Goal: Task Accomplishment & Management: Complete application form

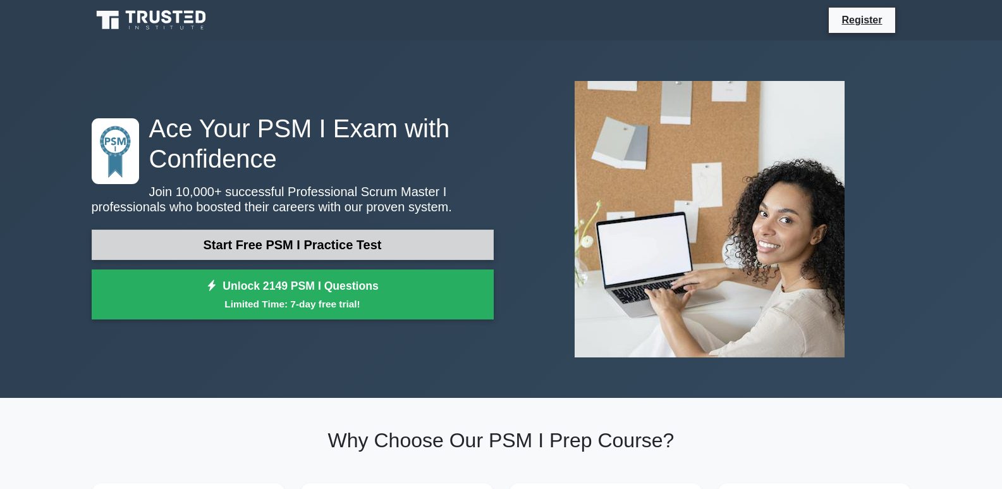
click at [274, 241] on link "Start Free PSM I Practice Test" at bounding box center [293, 244] width 402 height 30
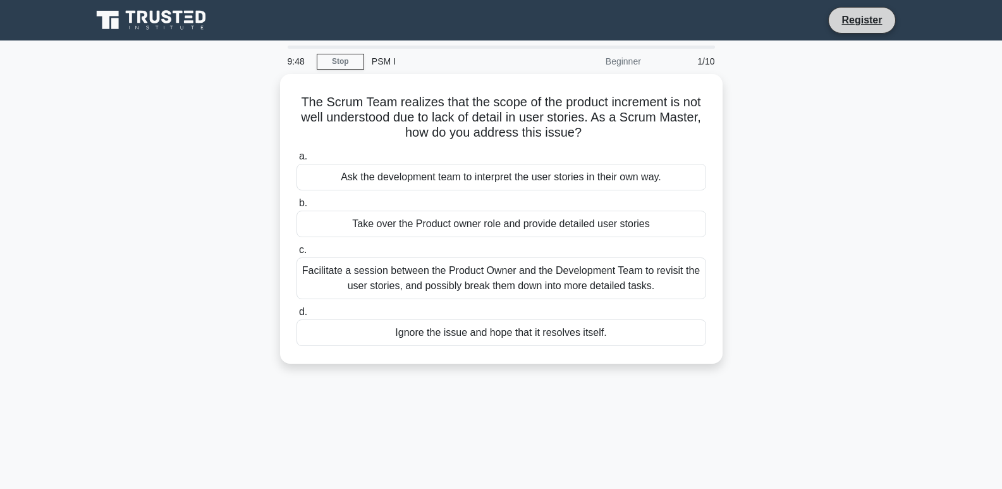
click at [862, 11] on li "Register" at bounding box center [861, 20] width 67 height 27
click at [861, 25] on link "Register" at bounding box center [862, 20] width 56 height 16
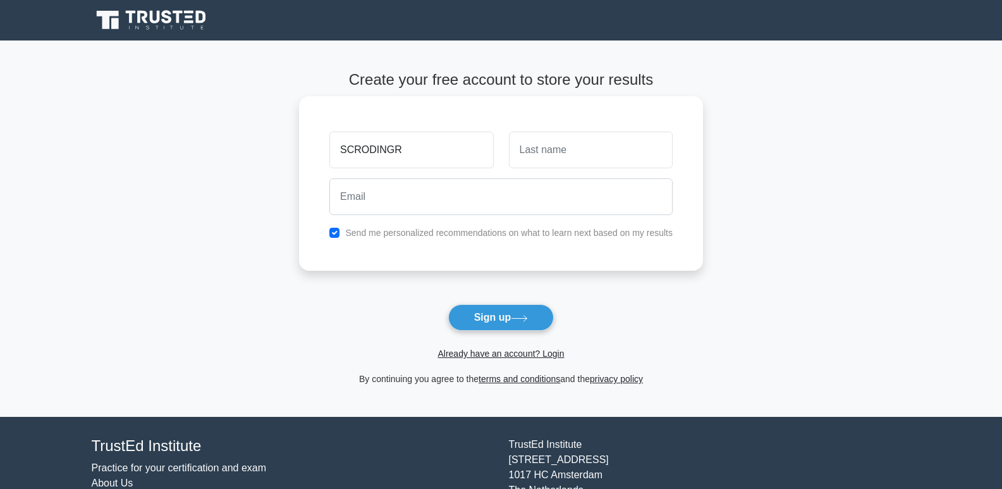
type input "SCRODINGR"
click at [571, 147] on input "text" at bounding box center [591, 149] width 164 height 37
type input "DAVID"
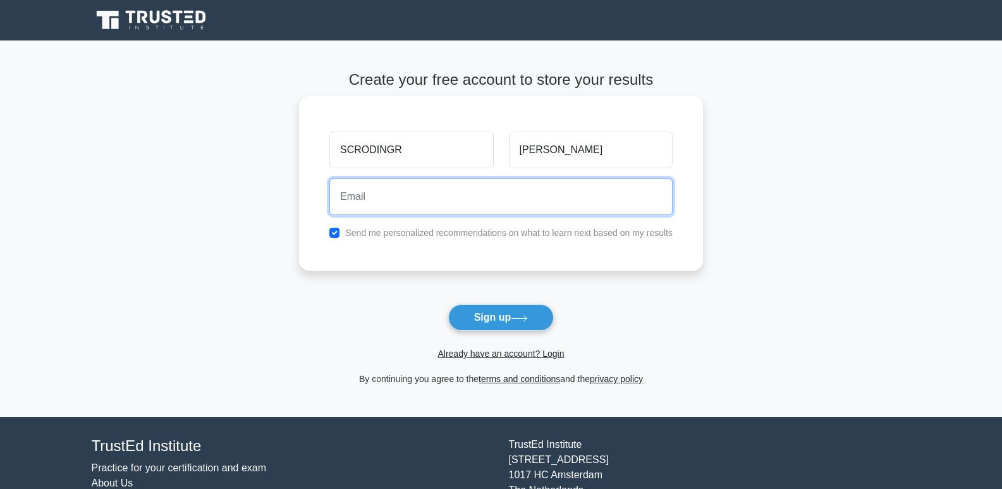
click at [379, 202] on input "email" at bounding box center [500, 196] width 343 height 37
click at [369, 205] on input "email" at bounding box center [500, 196] width 343 height 37
type input "scro"
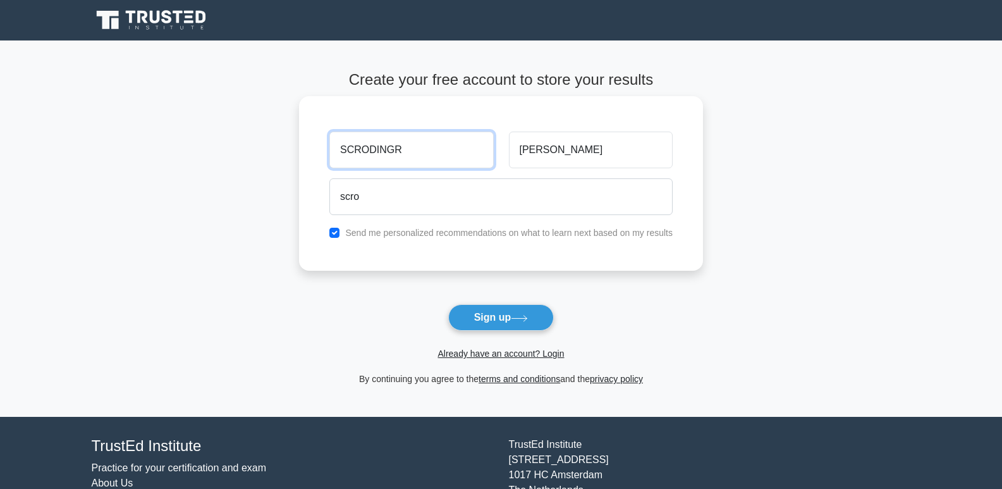
drag, startPoint x: 393, startPoint y: 149, endPoint x: 384, endPoint y: 145, distance: 9.6
click at [384, 145] on input "SCRODINGR" at bounding box center [411, 149] width 164 height 37
click at [390, 147] on input "SCRODINGR" at bounding box center [411, 149] width 164 height 37
type input "SCRODINGER"
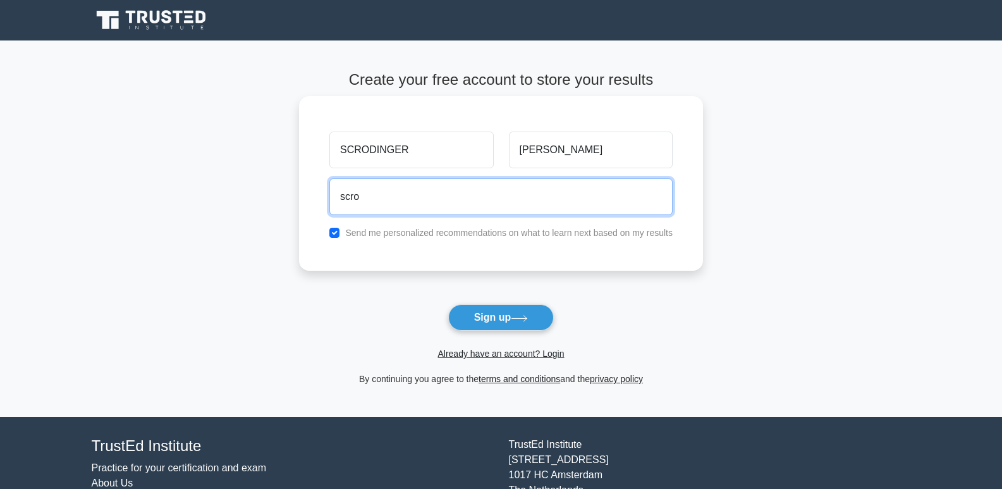
click at [363, 198] on input "scro" at bounding box center [500, 196] width 343 height 37
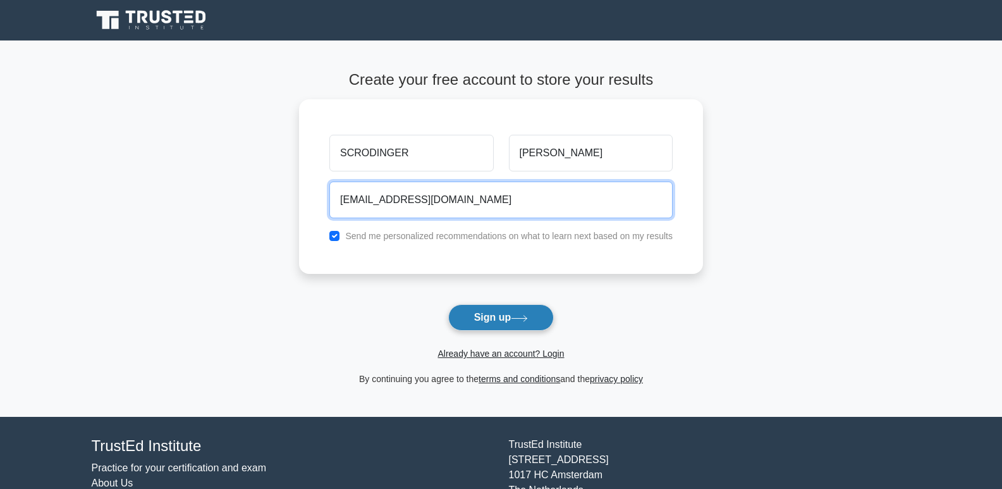
type input "scrodingerdavid@gmail.com"
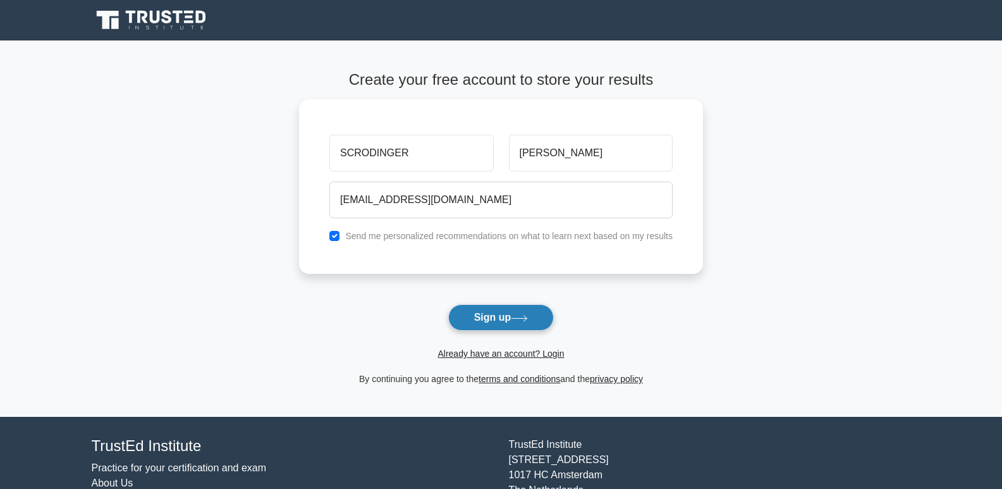
click at [510, 322] on button "Sign up" at bounding box center [501, 317] width 106 height 27
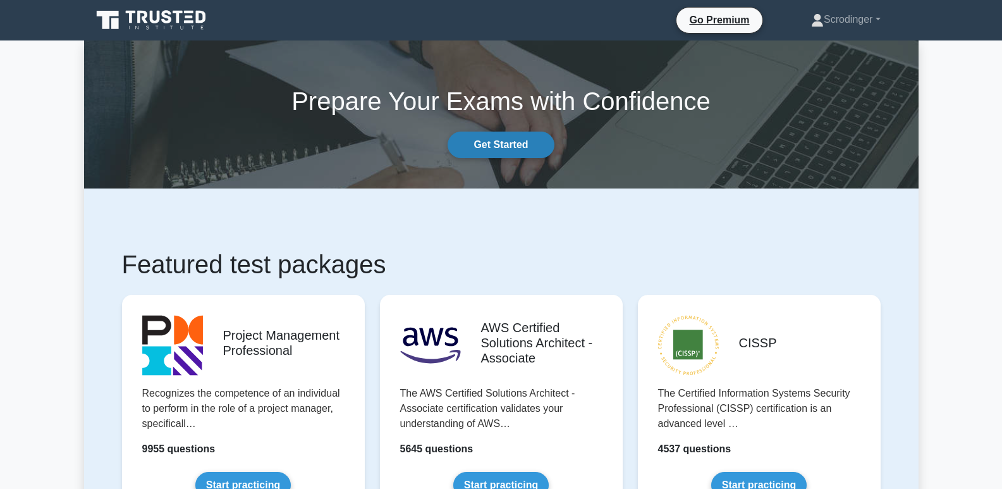
click at [492, 135] on link "Get Started" at bounding box center [501, 144] width 106 height 27
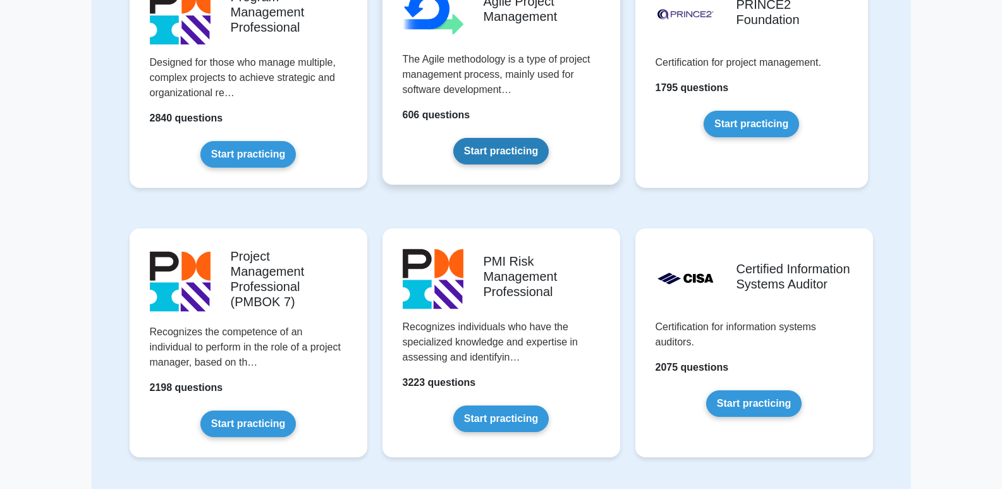
scroll to position [632, 0]
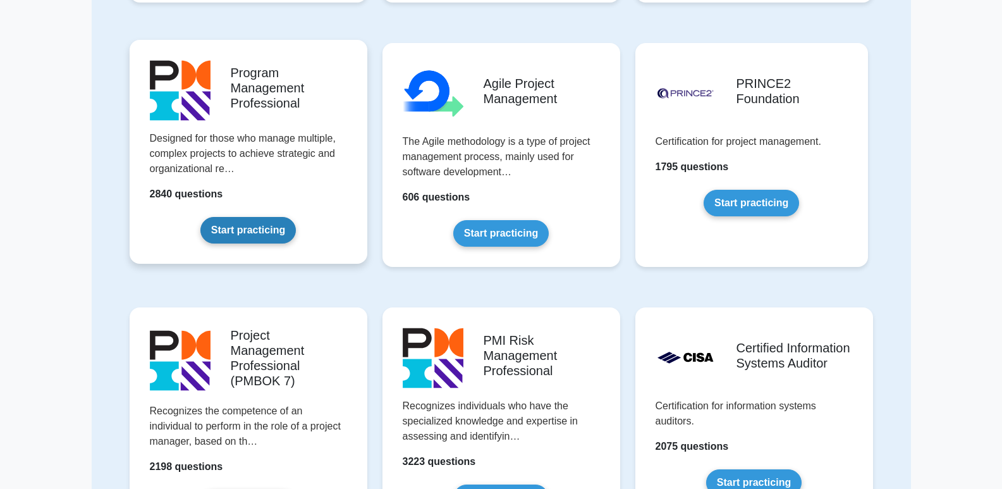
click at [257, 229] on link "Start practicing" at bounding box center [247, 230] width 95 height 27
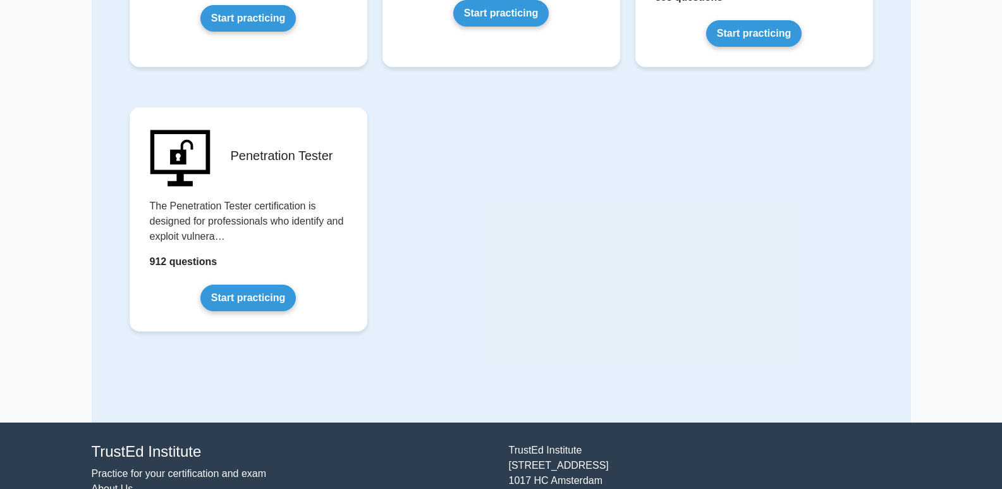
scroll to position [2760, 0]
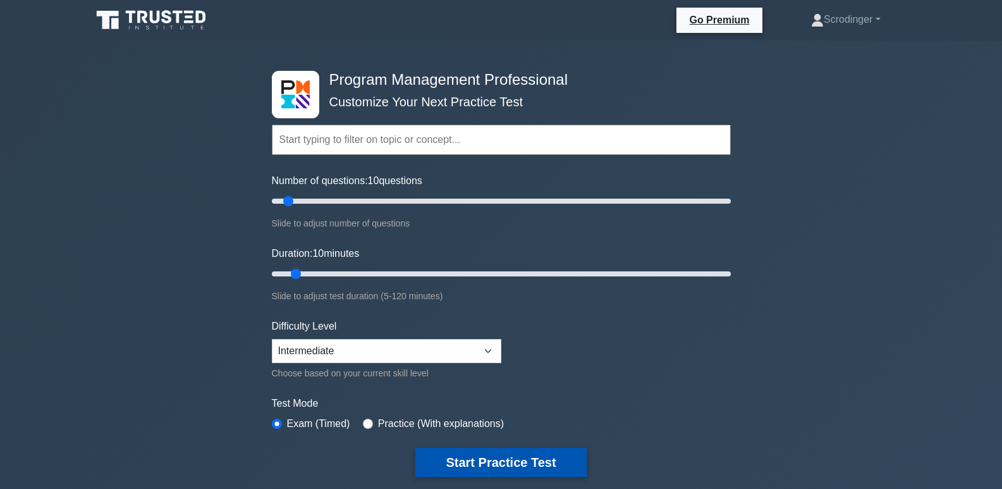
click at [481, 455] on button "Start Practice Test" at bounding box center [500, 462] width 171 height 29
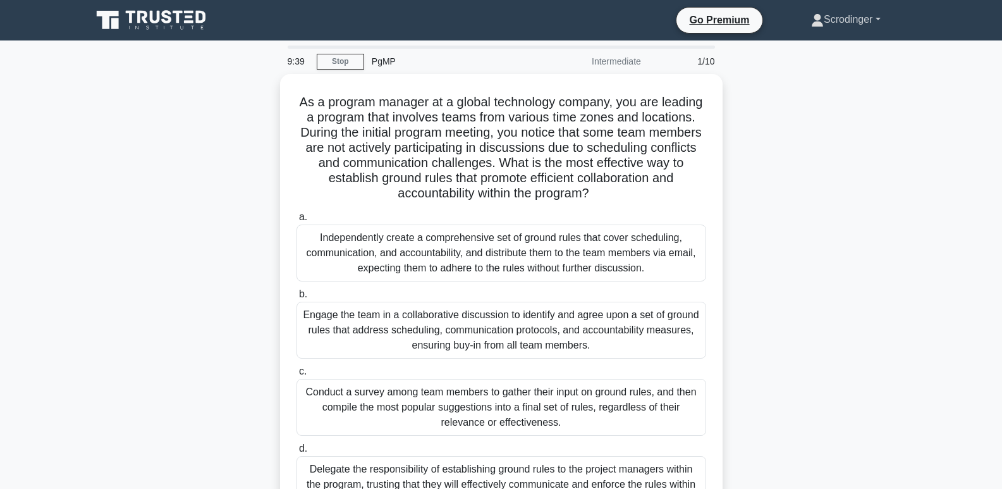
click at [852, 18] on link "Scrodinger" at bounding box center [846, 19] width 130 height 25
click at [843, 16] on link "Scrodinger" at bounding box center [846, 19] width 130 height 25
click at [337, 61] on link "Stop" at bounding box center [340, 62] width 47 height 16
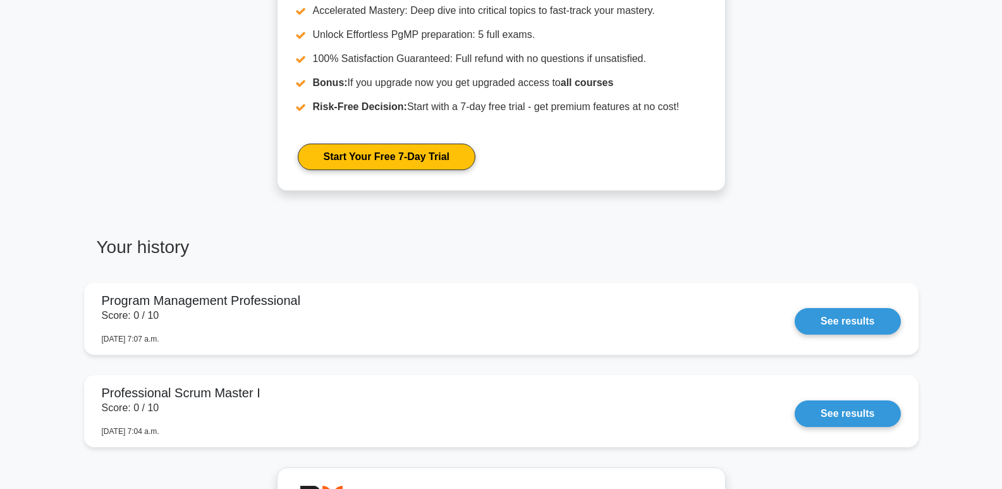
scroll to position [711, 0]
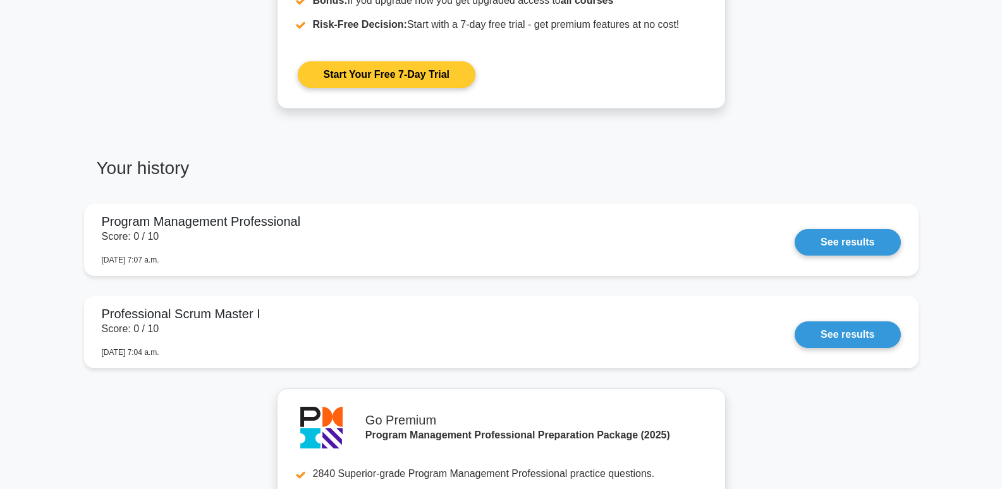
click at [400, 88] on link "Start Your Free 7-Day Trial" at bounding box center [387, 74] width 178 height 27
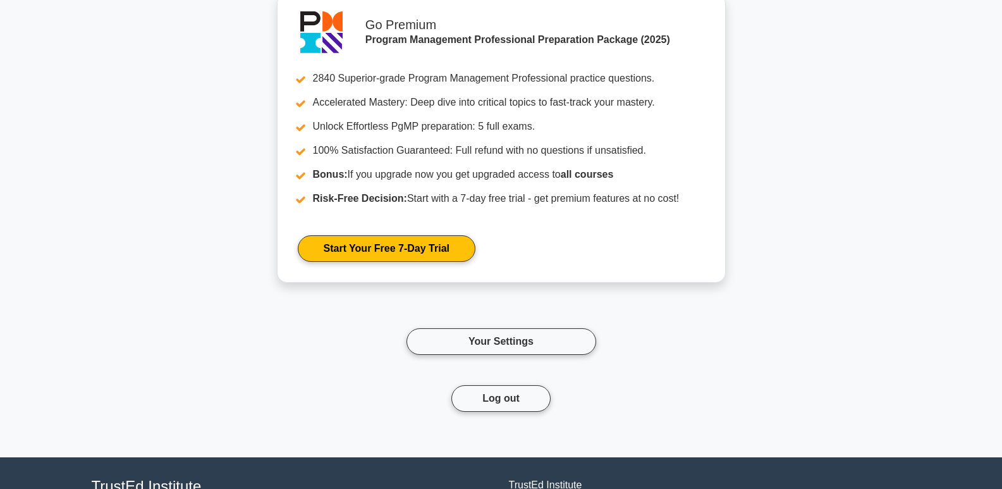
scroll to position [1214, 0]
